Goal: Information Seeking & Learning: Check status

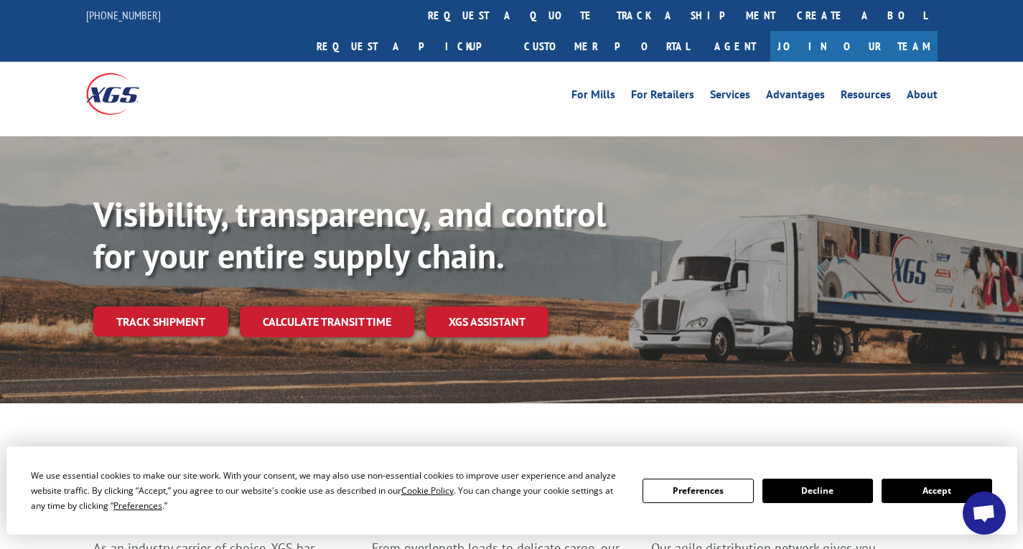
click at [606, 15] on link "track a shipment" at bounding box center [696, 15] width 180 height 31
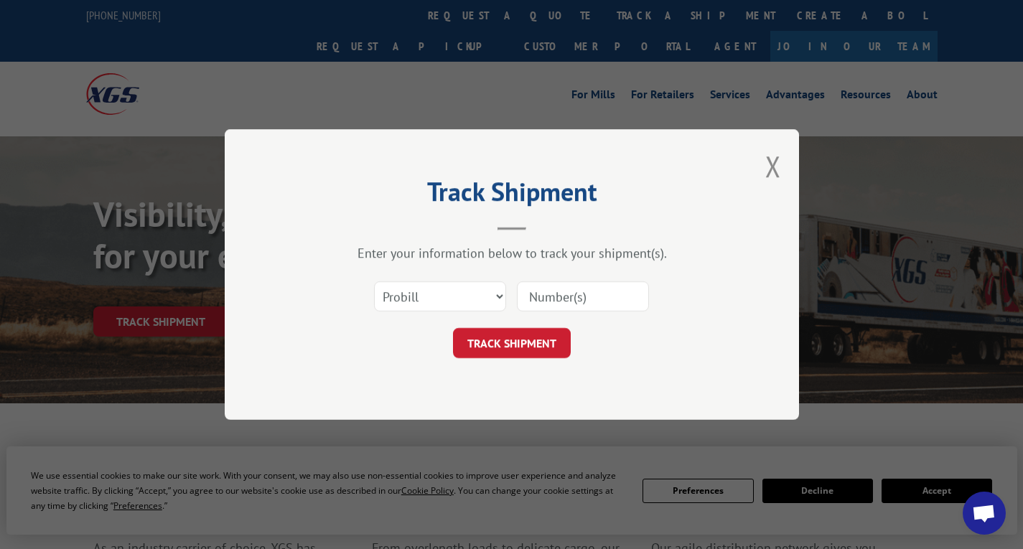
drag, startPoint x: 571, startPoint y: 294, endPoint x: 560, endPoint y: 309, distance: 19.1
click at [571, 294] on input at bounding box center [583, 296] width 132 height 30
paste input "14199320"
type input "14199320"
drag, startPoint x: 558, startPoint y: 315, endPoint x: 543, endPoint y: 340, distance: 29.3
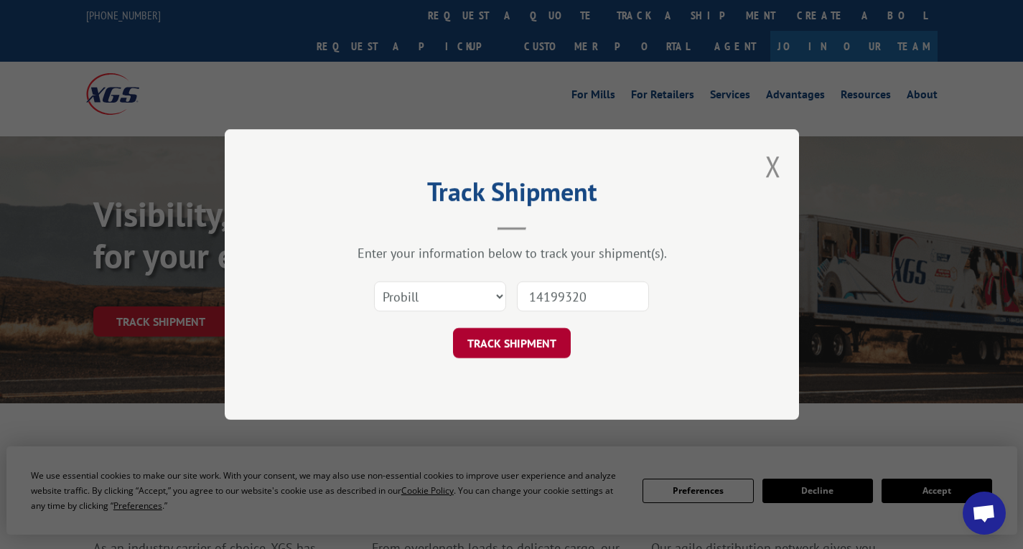
click at [543, 340] on button "TRACK SHIPMENT" at bounding box center [512, 343] width 118 height 30
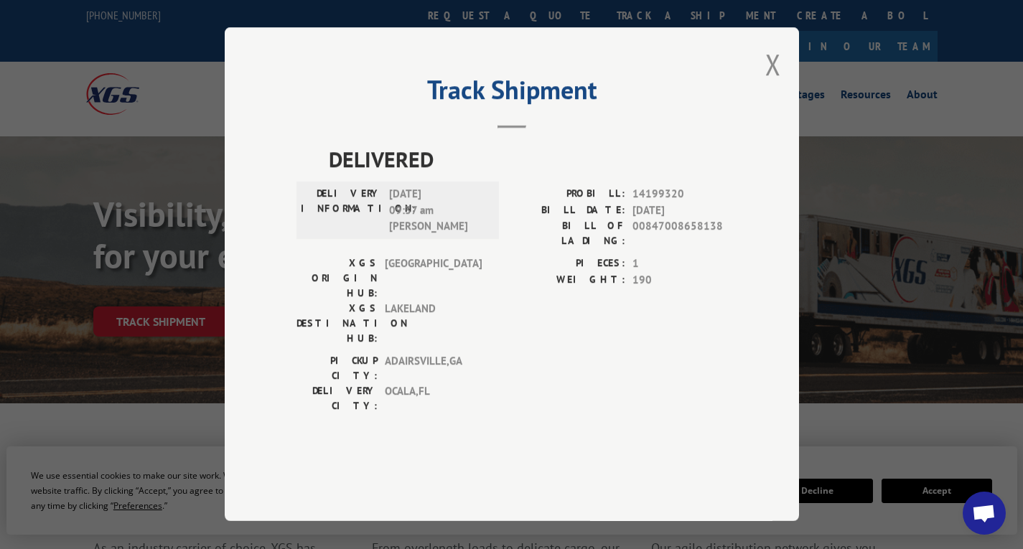
click at [764, 101] on div "Track Shipment DELIVERED DELIVERY INFORMATION: [DATE] 09:37 am [PERSON_NAME]: 1…" at bounding box center [512, 274] width 574 height 494
click at [770, 83] on button "Close modal" at bounding box center [773, 64] width 16 height 38
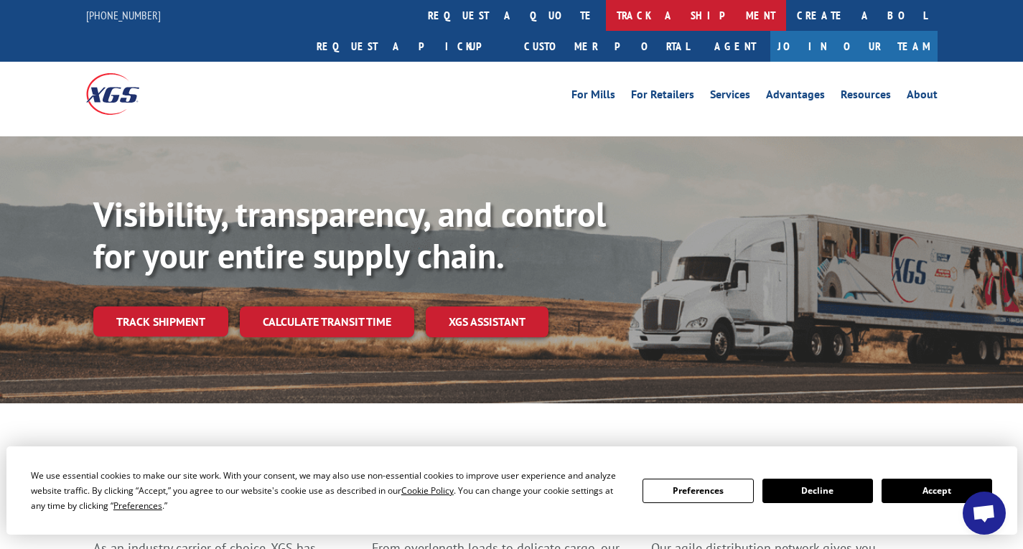
click at [606, 27] on link "track a shipment" at bounding box center [696, 15] width 180 height 31
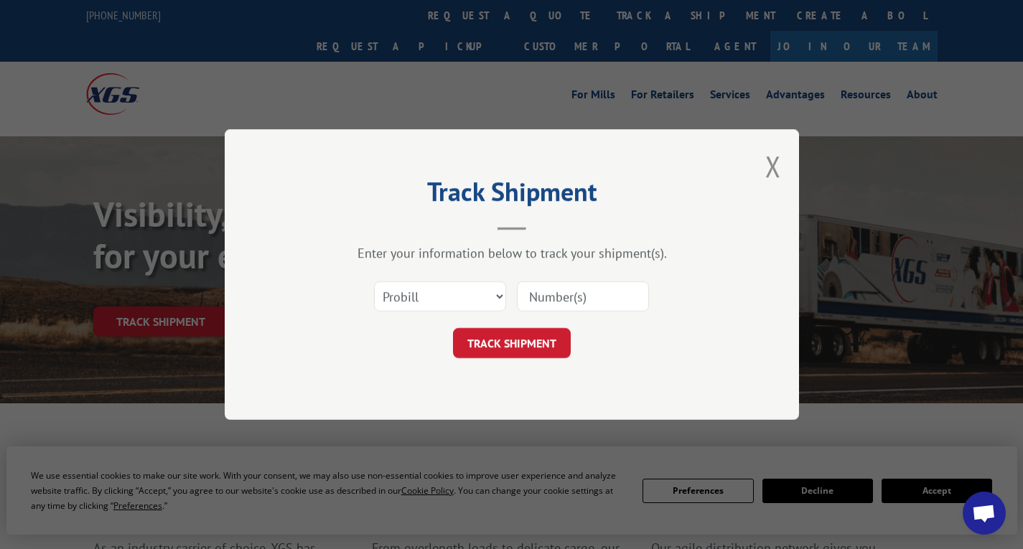
click at [581, 300] on input at bounding box center [583, 296] width 132 height 30
paste input "14199319"
type input "14199319"
click at [538, 347] on button "TRACK SHIPMENT" at bounding box center [512, 343] width 118 height 30
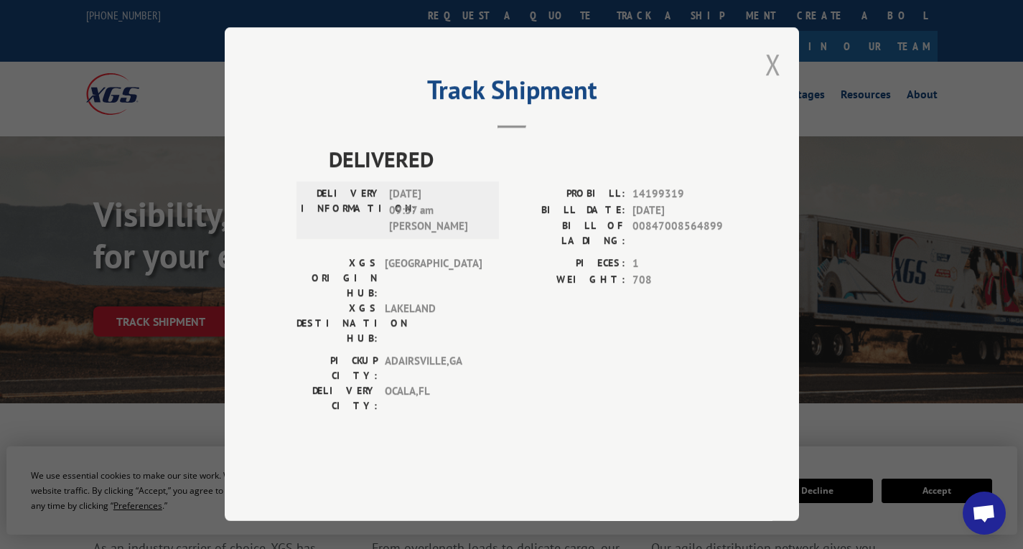
click at [773, 83] on button "Close modal" at bounding box center [773, 64] width 16 height 38
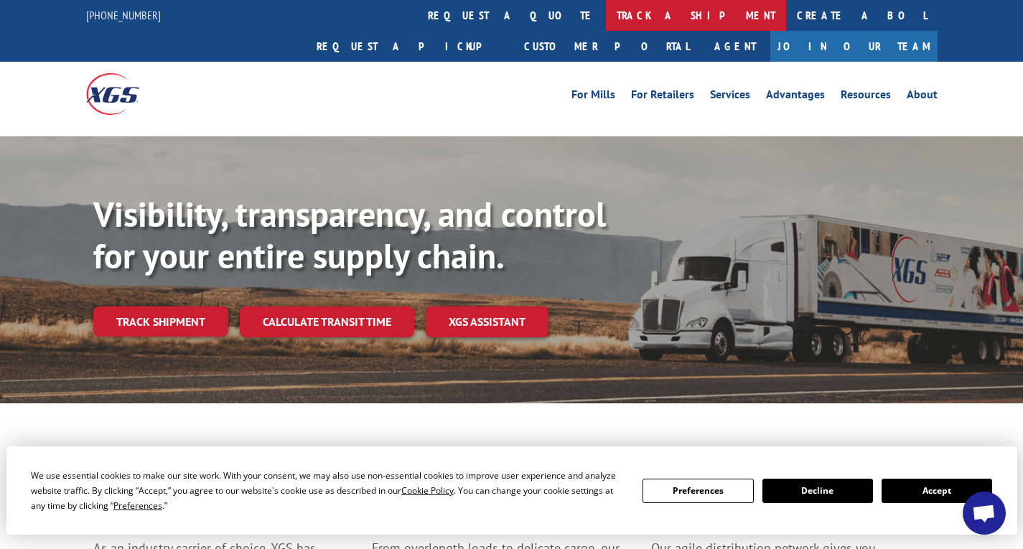
click at [606, 21] on link "track a shipment" at bounding box center [696, 15] width 180 height 31
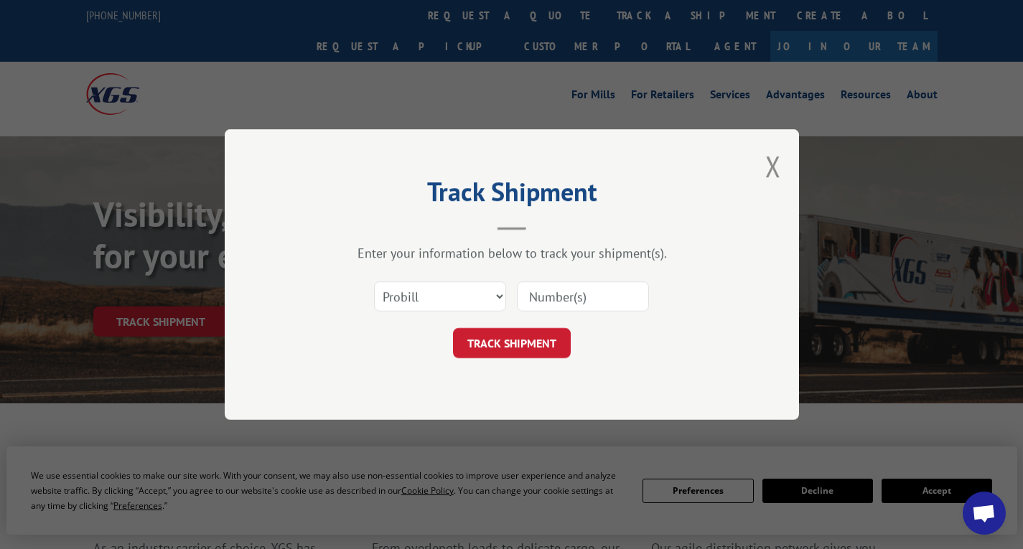
click at [583, 299] on input at bounding box center [583, 296] width 132 height 30
paste input "17637541"
type input "17637541"
click at [525, 338] on button "TRACK SHIPMENT" at bounding box center [512, 343] width 118 height 30
